Goal: Task Accomplishment & Management: Use online tool/utility

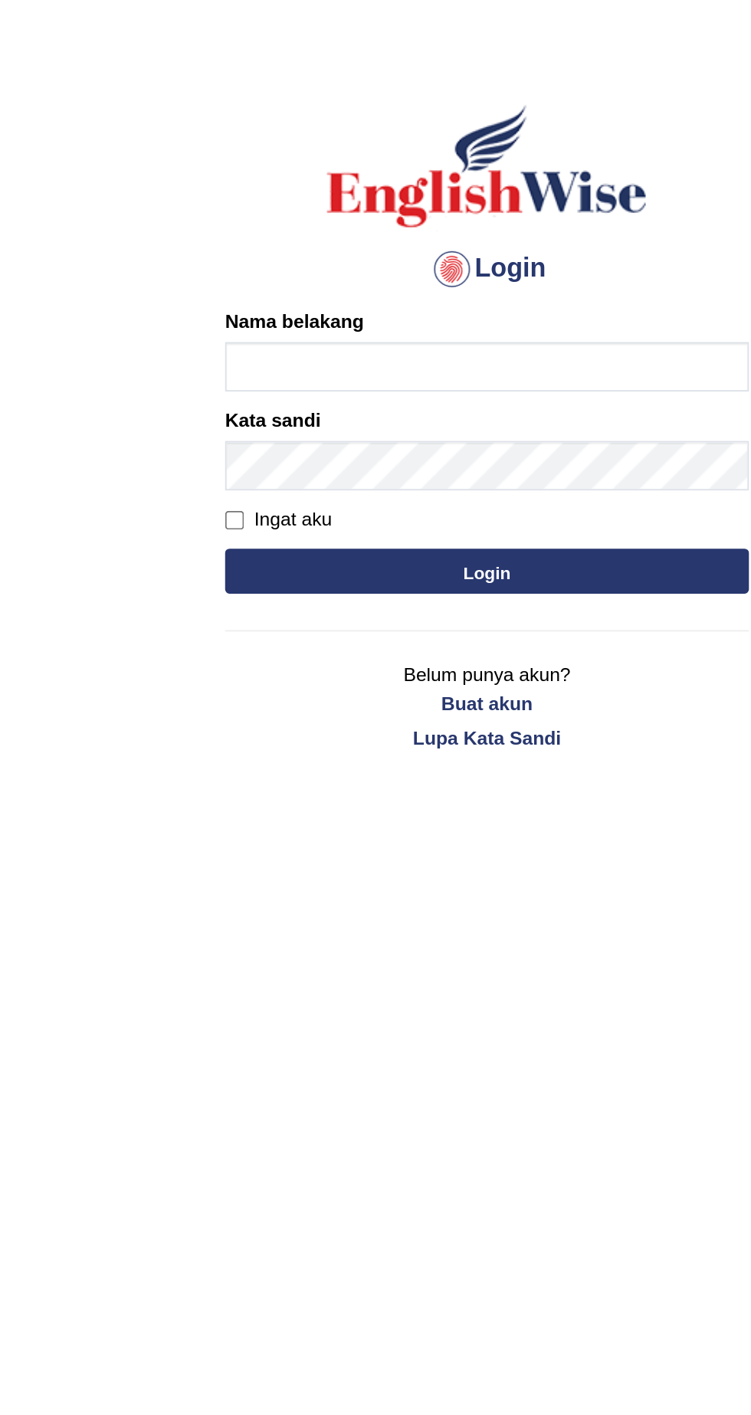
type input "Talentededucation"
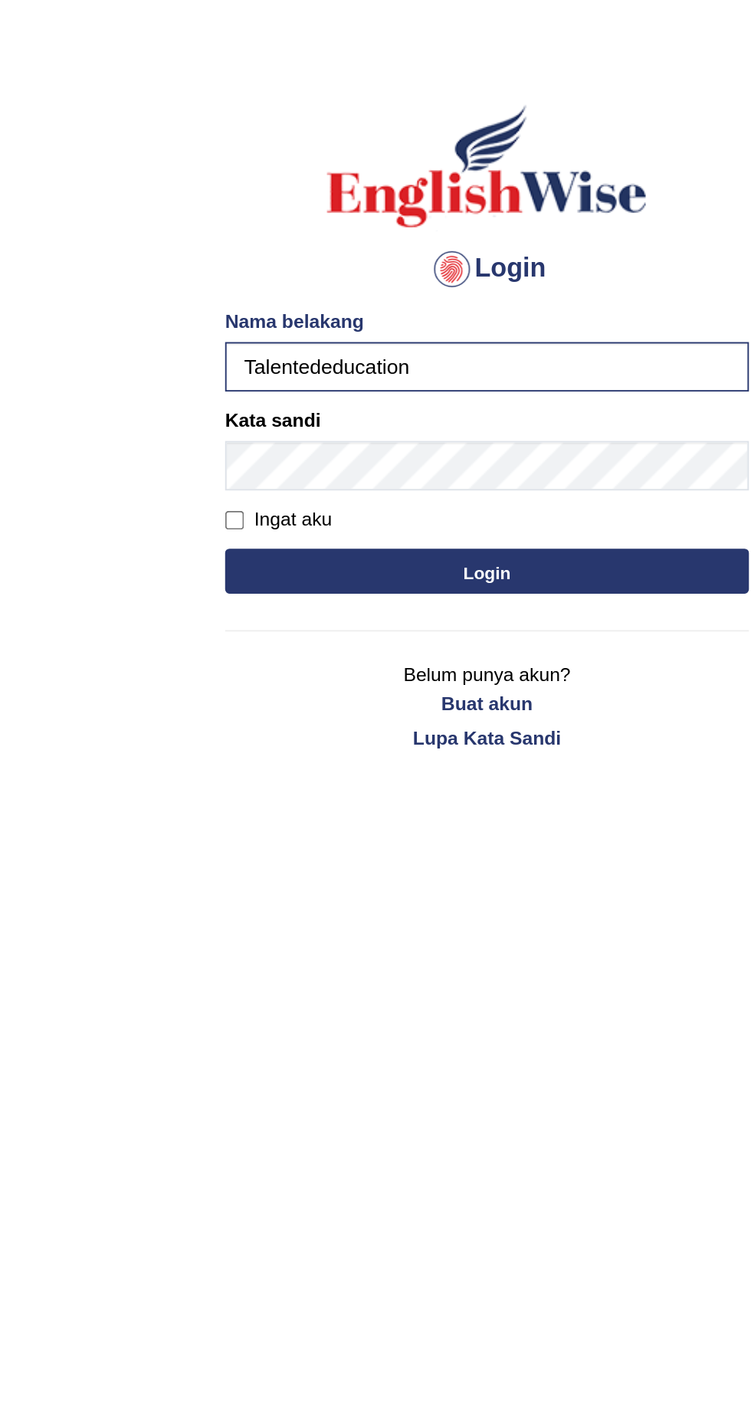
click at [359, 332] on div "Ingat aku" at bounding box center [376, 327] width 276 height 15
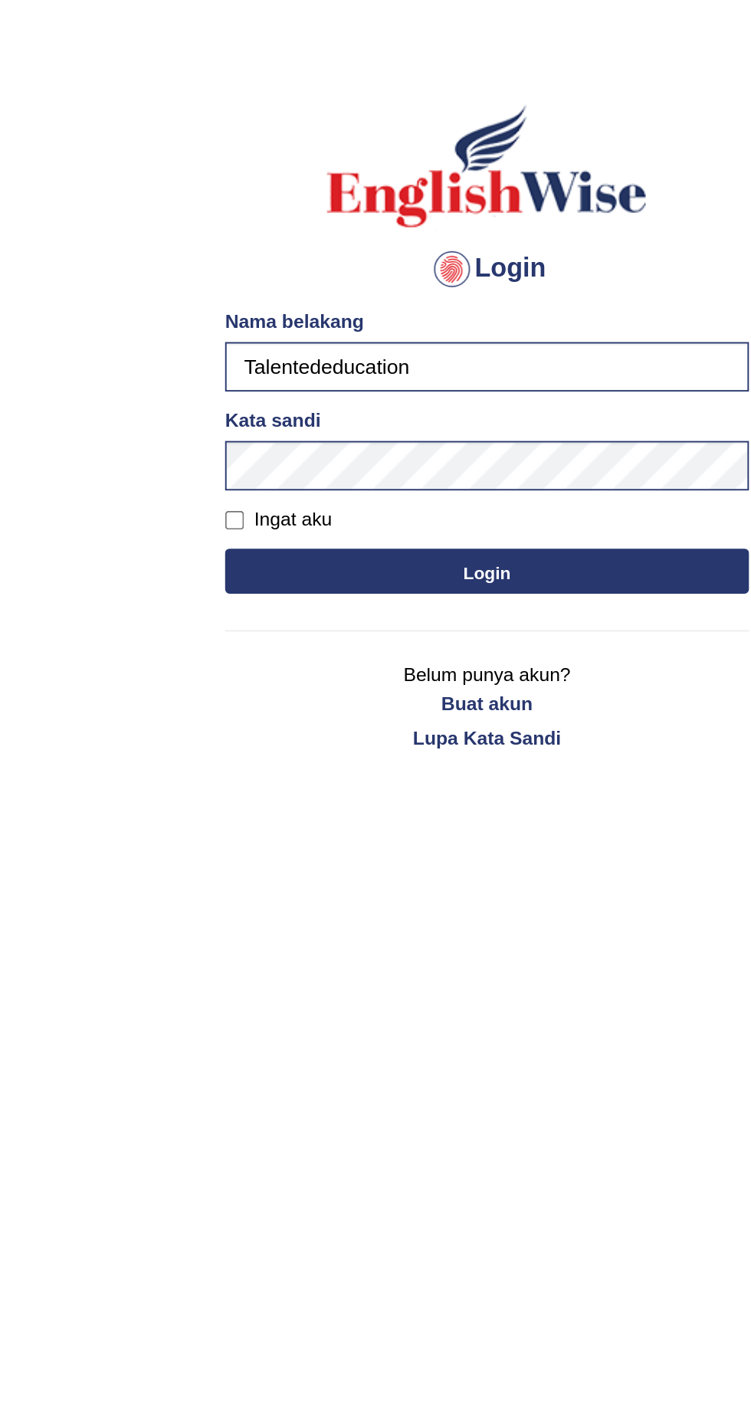
click at [369, 356] on font "Login" at bounding box center [375, 354] width 25 height 11
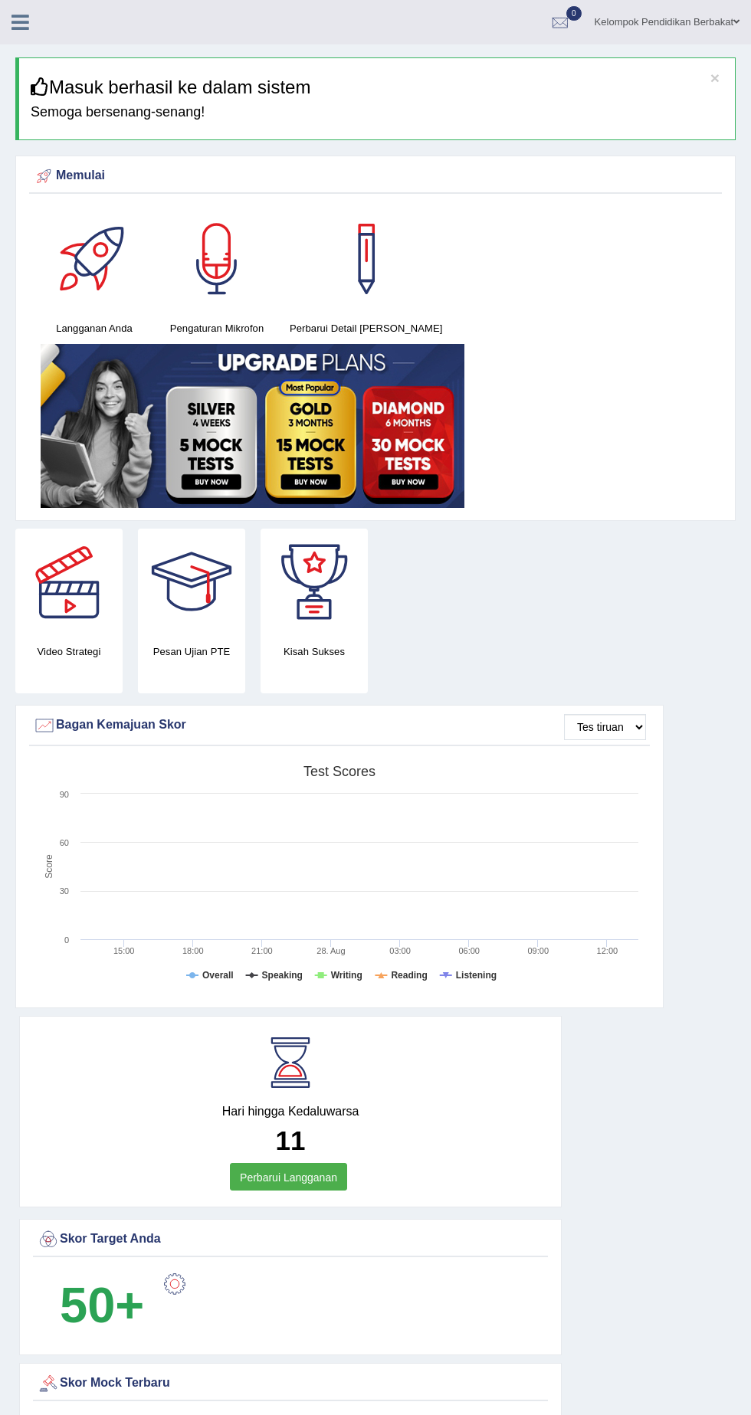
click at [11, 35] on div "Kelompok Pendidikan Berbakat Alihkan navigasi Nama pengguna: Talentededucation …" at bounding box center [375, 22] width 751 height 44
click at [21, 29] on icon at bounding box center [20, 22] width 18 height 20
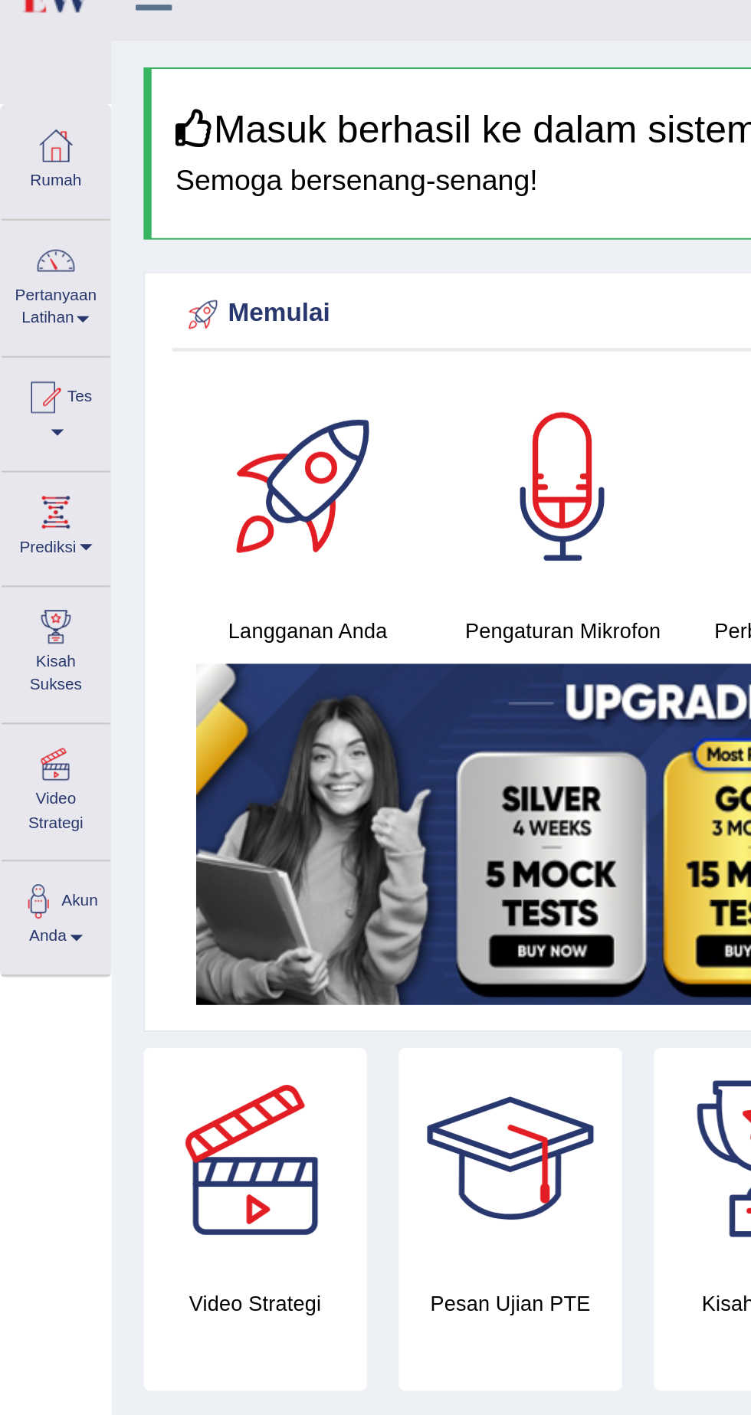
click at [28, 233] on span at bounding box center [28, 232] width 6 height 3
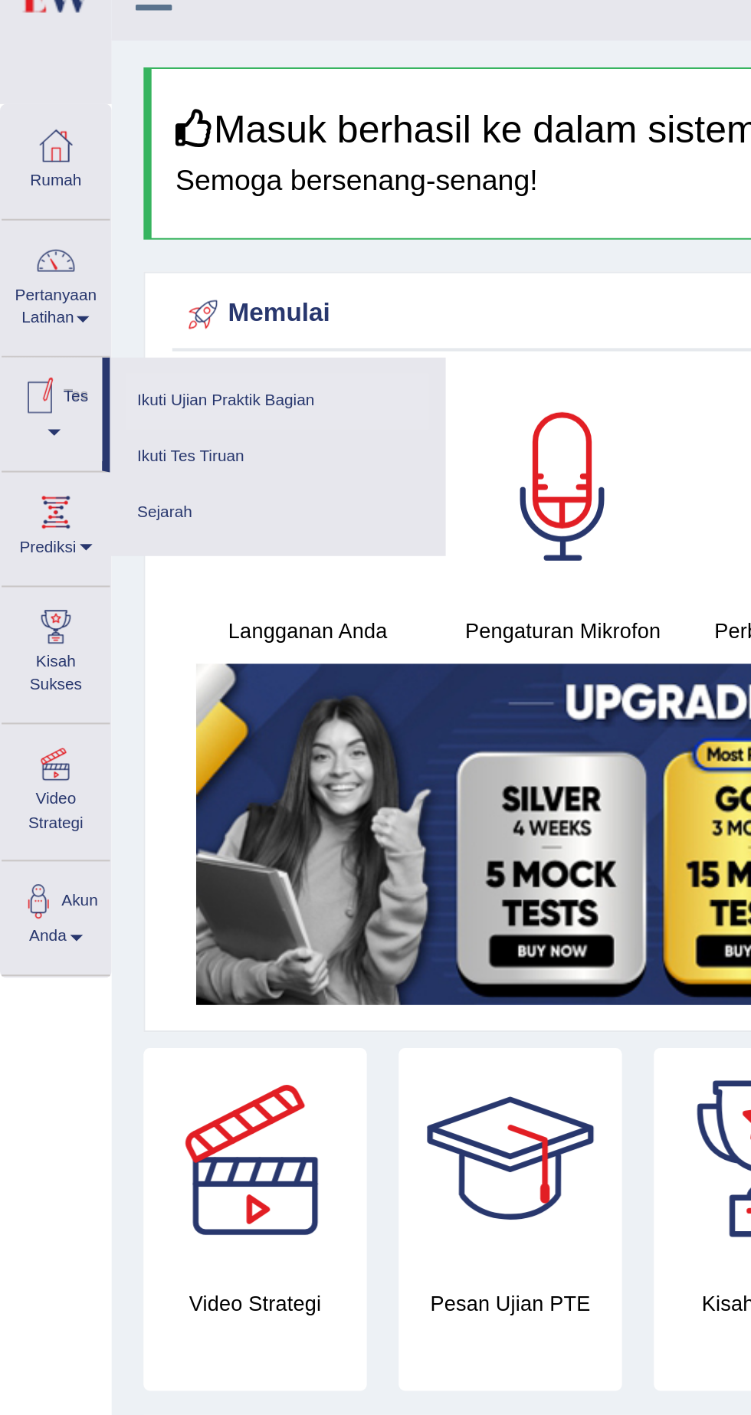
click at [87, 213] on font "Ikuti Ujian Praktik Bagian" at bounding box center [108, 217] width 85 height 8
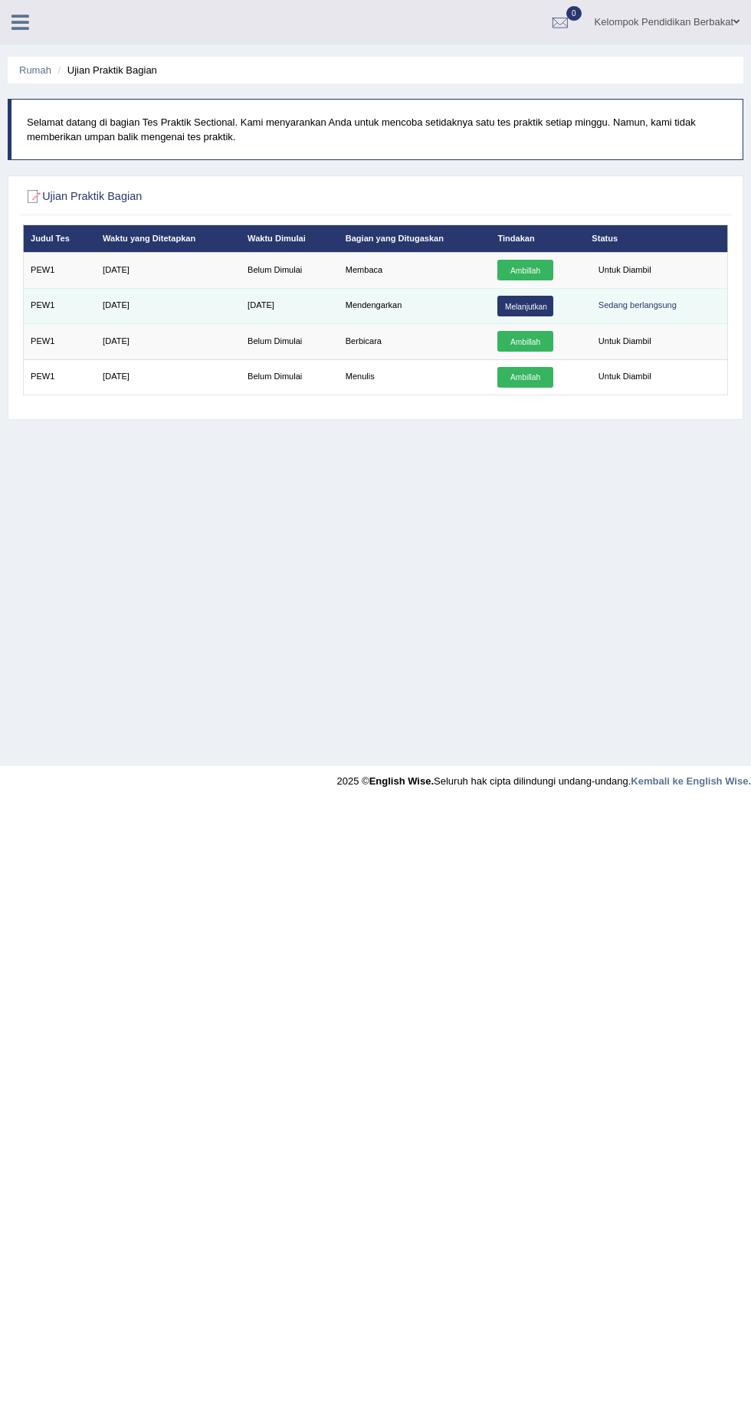
click at [534, 305] on font "Melanjutkan" at bounding box center [526, 306] width 42 height 8
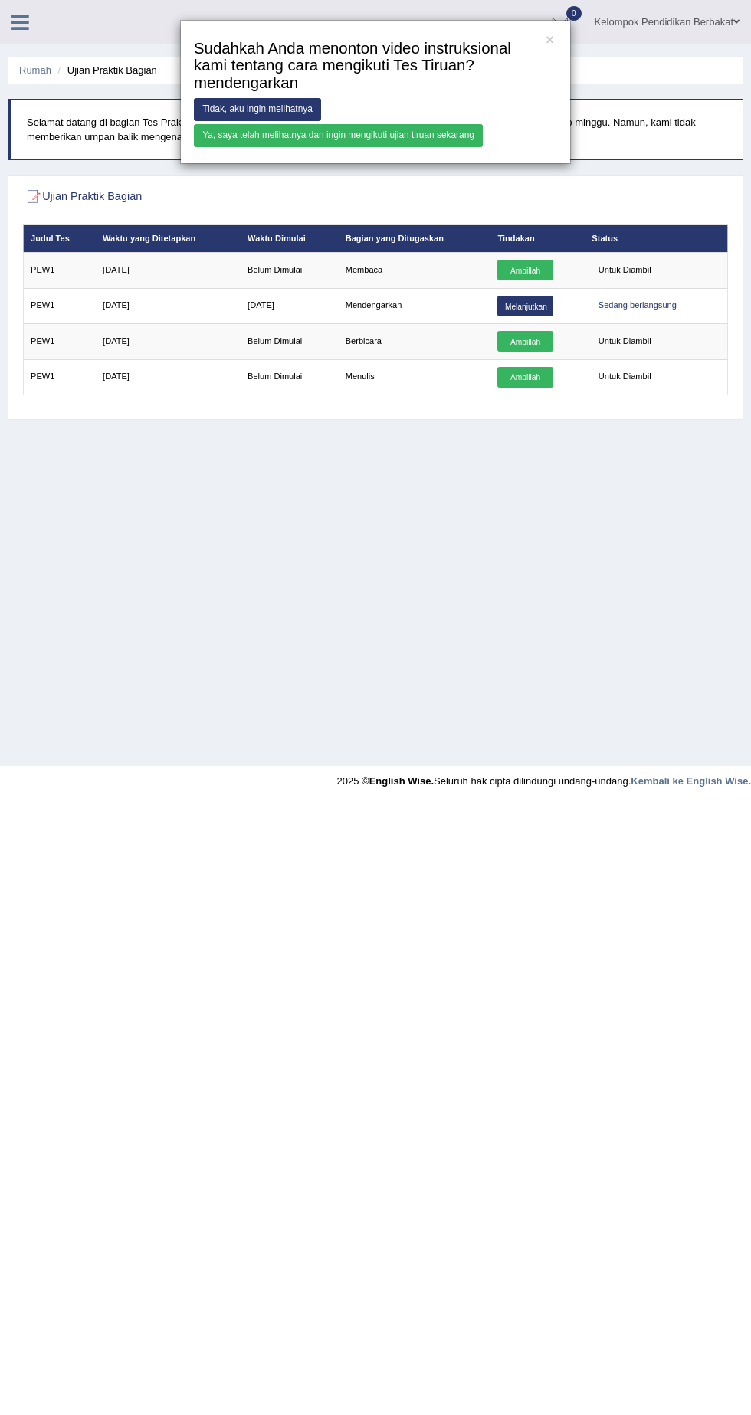
click at [435, 135] on font "Ya, saya telah melihatnya dan ingin mengikuti ujian tiruan sekarang" at bounding box center [338, 135] width 272 height 11
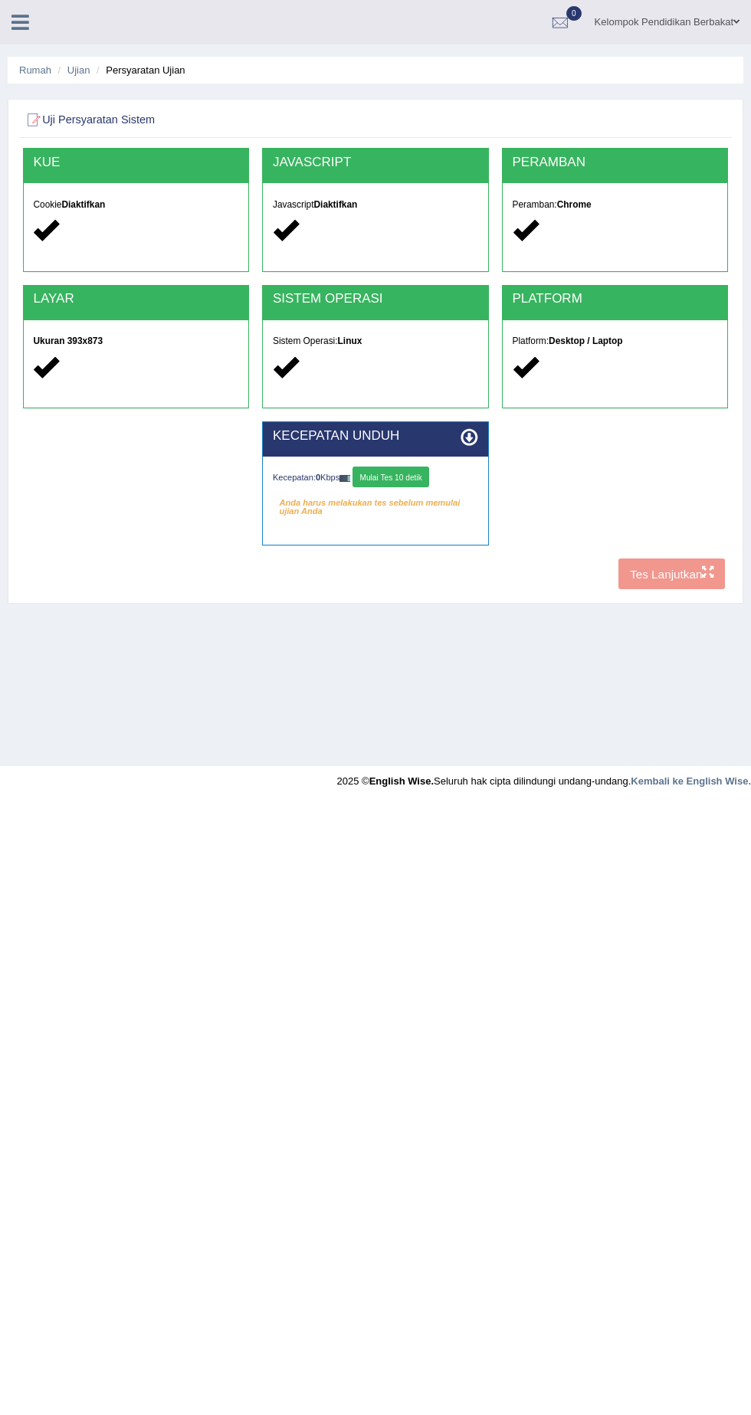
click at [400, 477] on font "Mulai Tes 10 detik" at bounding box center [390, 477] width 62 height 8
click at [669, 575] on font "Tes Lanjutkan" at bounding box center [666, 573] width 72 height 13
